Goal: Find contact information: Find contact information

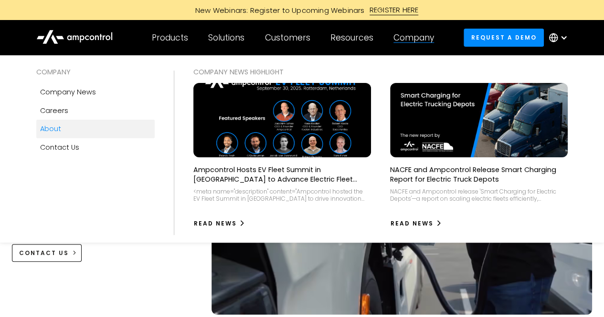
click at [49, 134] on link "About" at bounding box center [95, 129] width 118 height 18
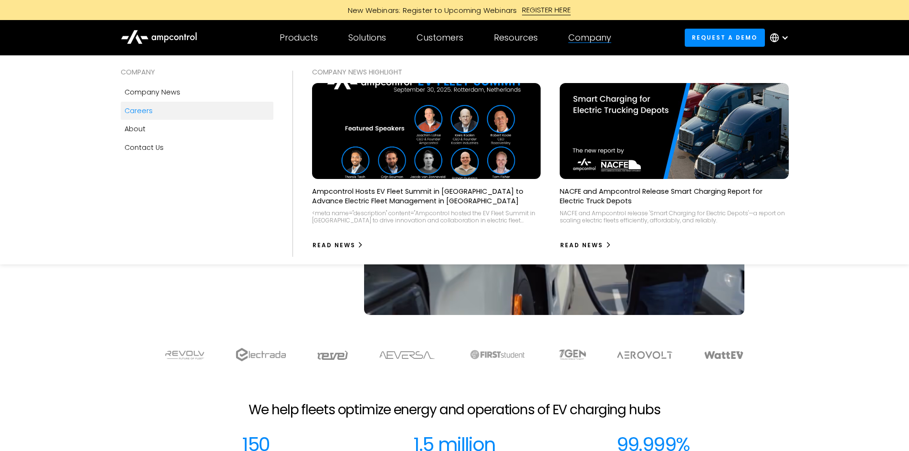
click at [135, 110] on div "Careers" at bounding box center [139, 110] width 28 height 11
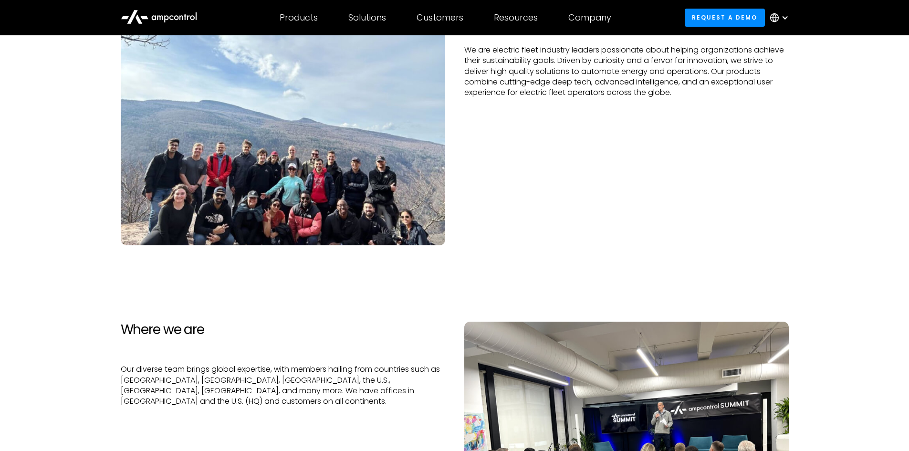
scroll to position [239, 0]
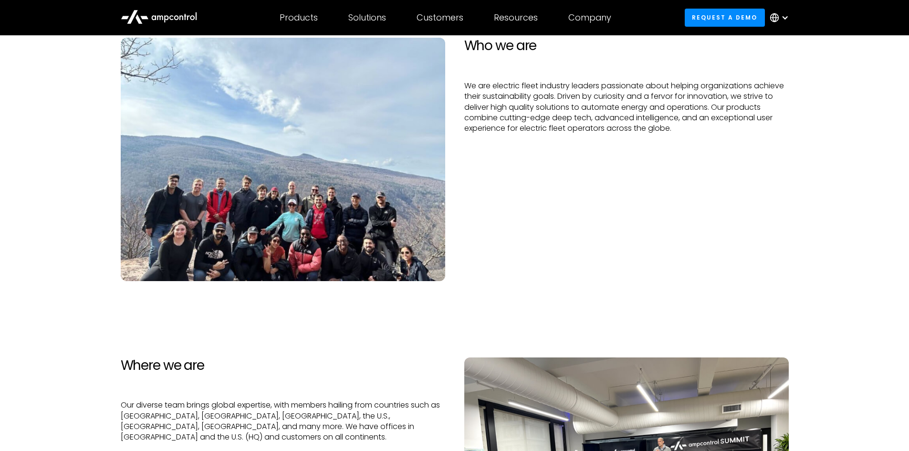
click at [273, 248] on img at bounding box center [283, 159] width 325 height 243
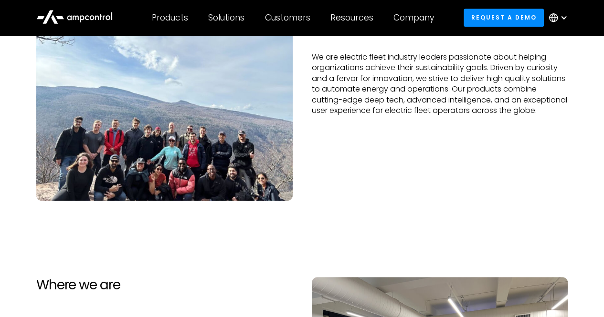
scroll to position [0, 0]
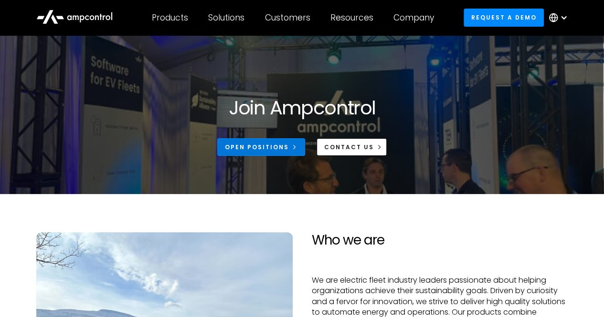
click at [242, 148] on div "Open Positions" at bounding box center [257, 147] width 64 height 9
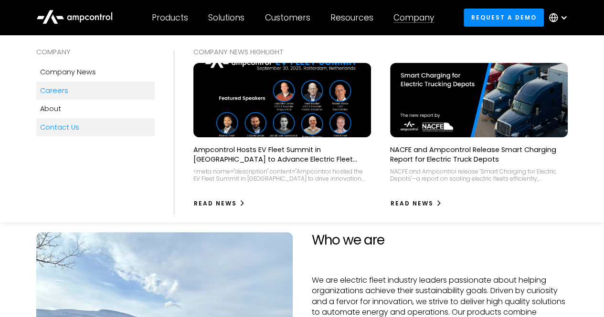
click at [77, 123] on div "Contact Us" at bounding box center [59, 127] width 39 height 11
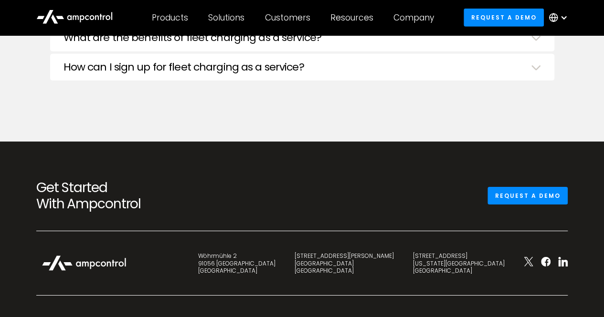
scroll to position [3294, 0]
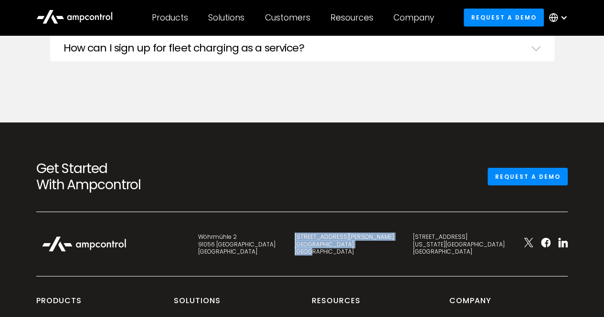
drag, startPoint x: 388, startPoint y: 255, endPoint x: 372, endPoint y: 234, distance: 25.6
click at [372, 234] on div "Wöhrmühle 2 91056 [GEOGRAPHIC_DATA] [STREET_ADDRESS][PERSON_NAME] [STREET_ADDRE…" at bounding box center [302, 254] width 550 height 45
copy div "[STREET_ADDRESS][PERSON_NAME]"
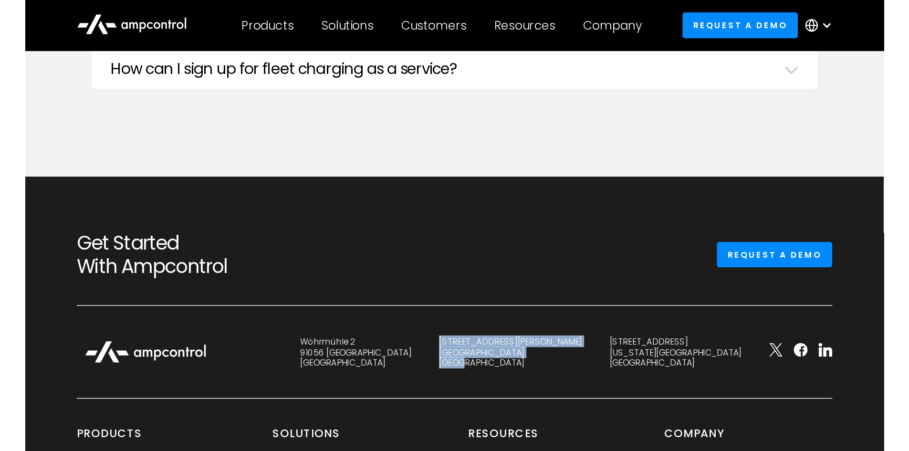
scroll to position [3427, 0]
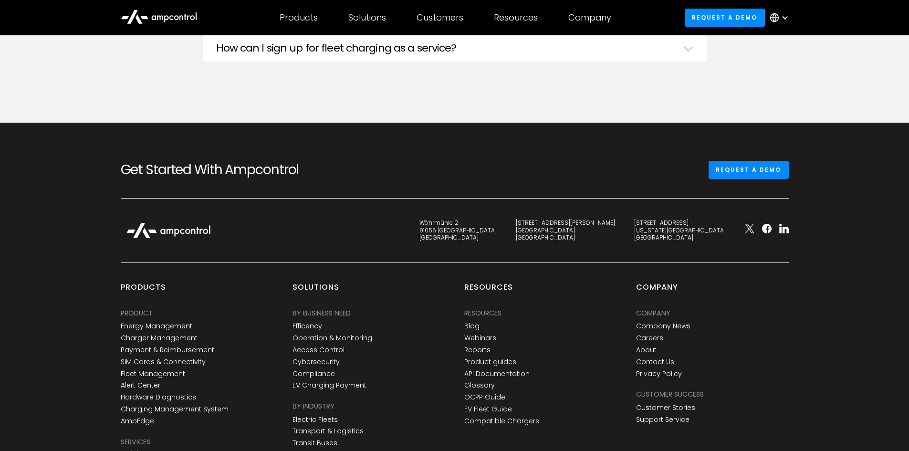
click at [497, 229] on div "[STREET_ADDRESS]" at bounding box center [458, 230] width 77 height 22
